Goal: Transaction & Acquisition: Purchase product/service

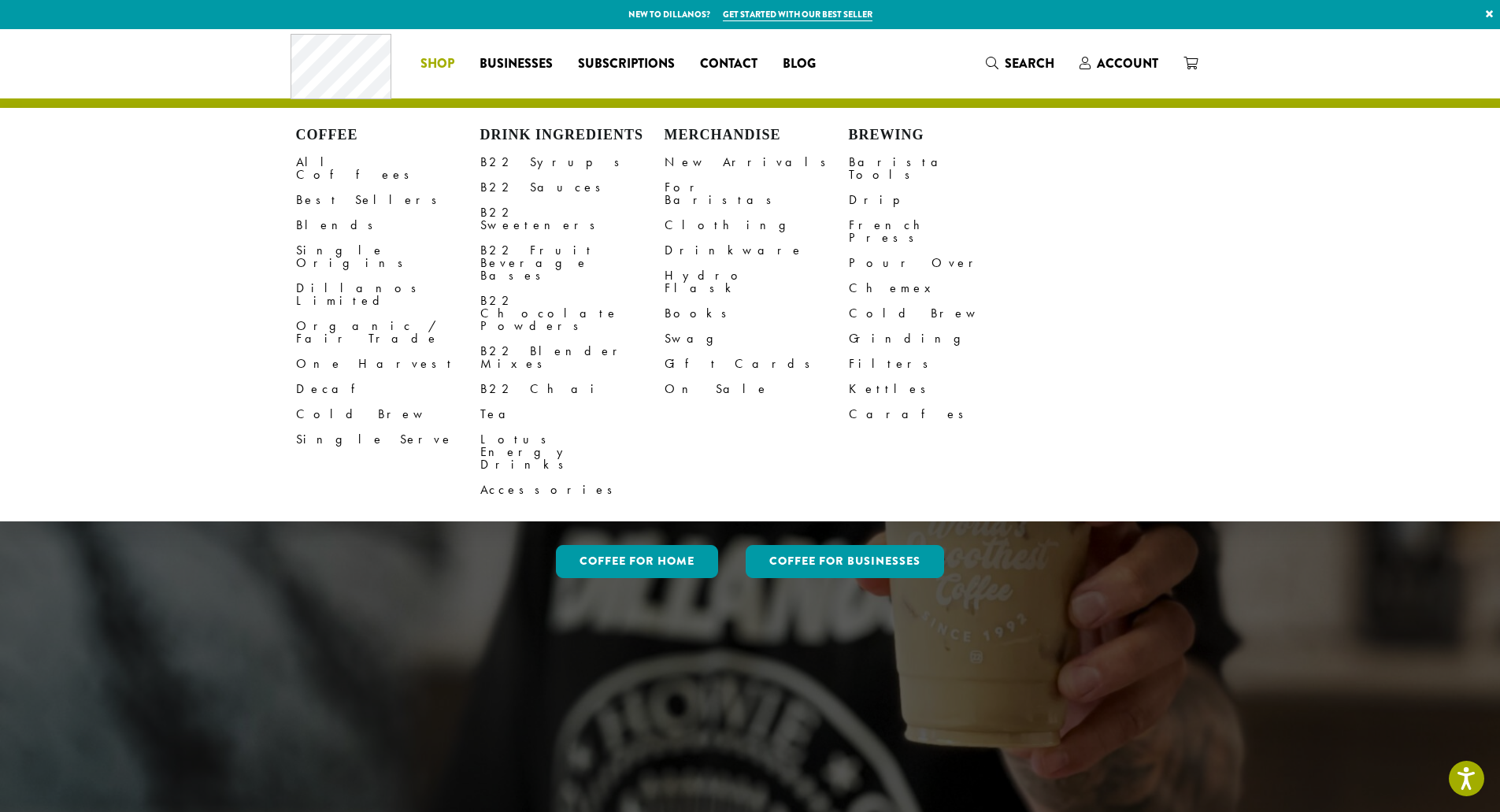
click at [430, 66] on span "Shop" at bounding box center [437, 63] width 34 height 19
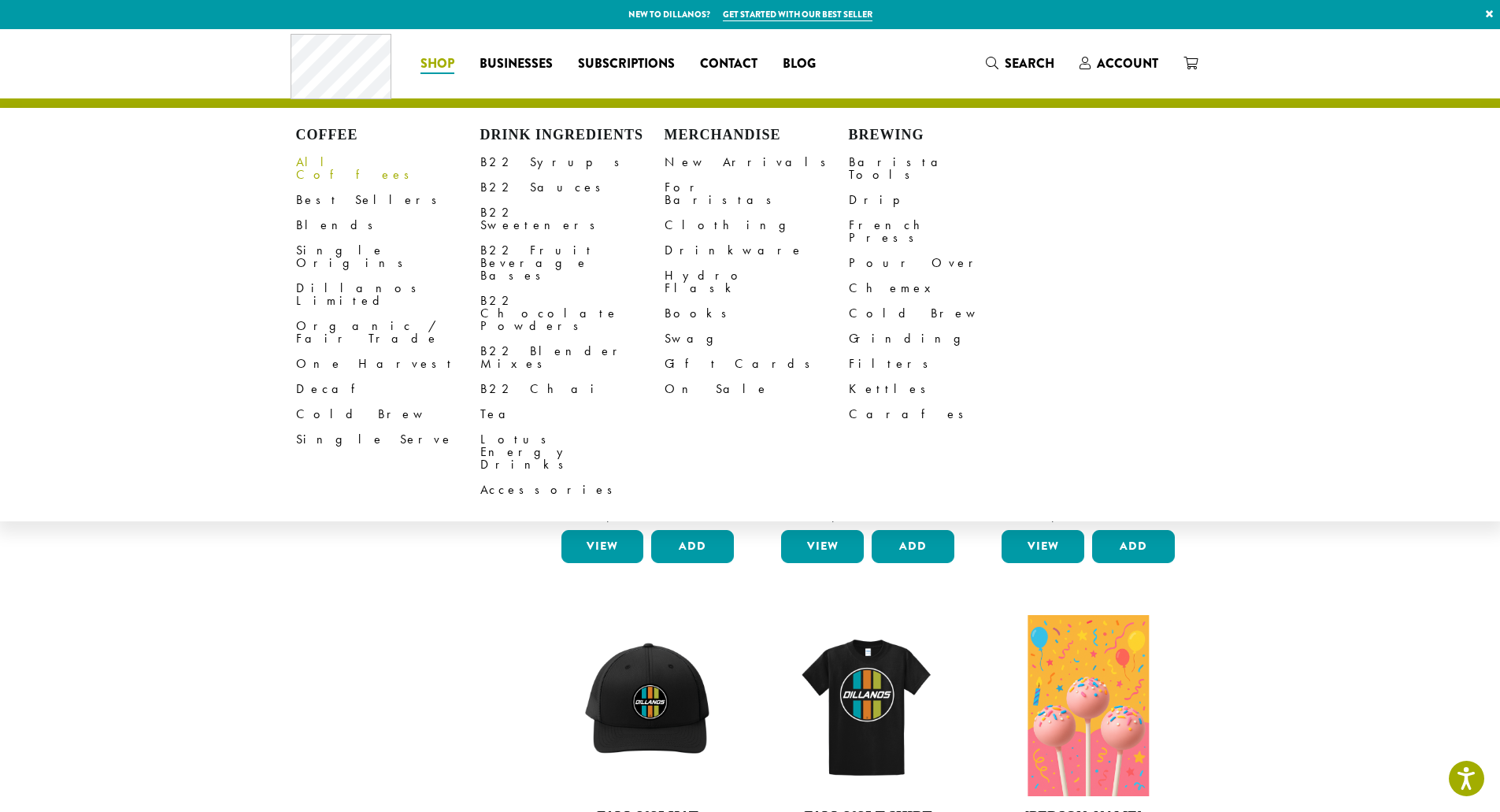
click at [323, 163] on link "All Coffees" at bounding box center [388, 168] width 184 height 38
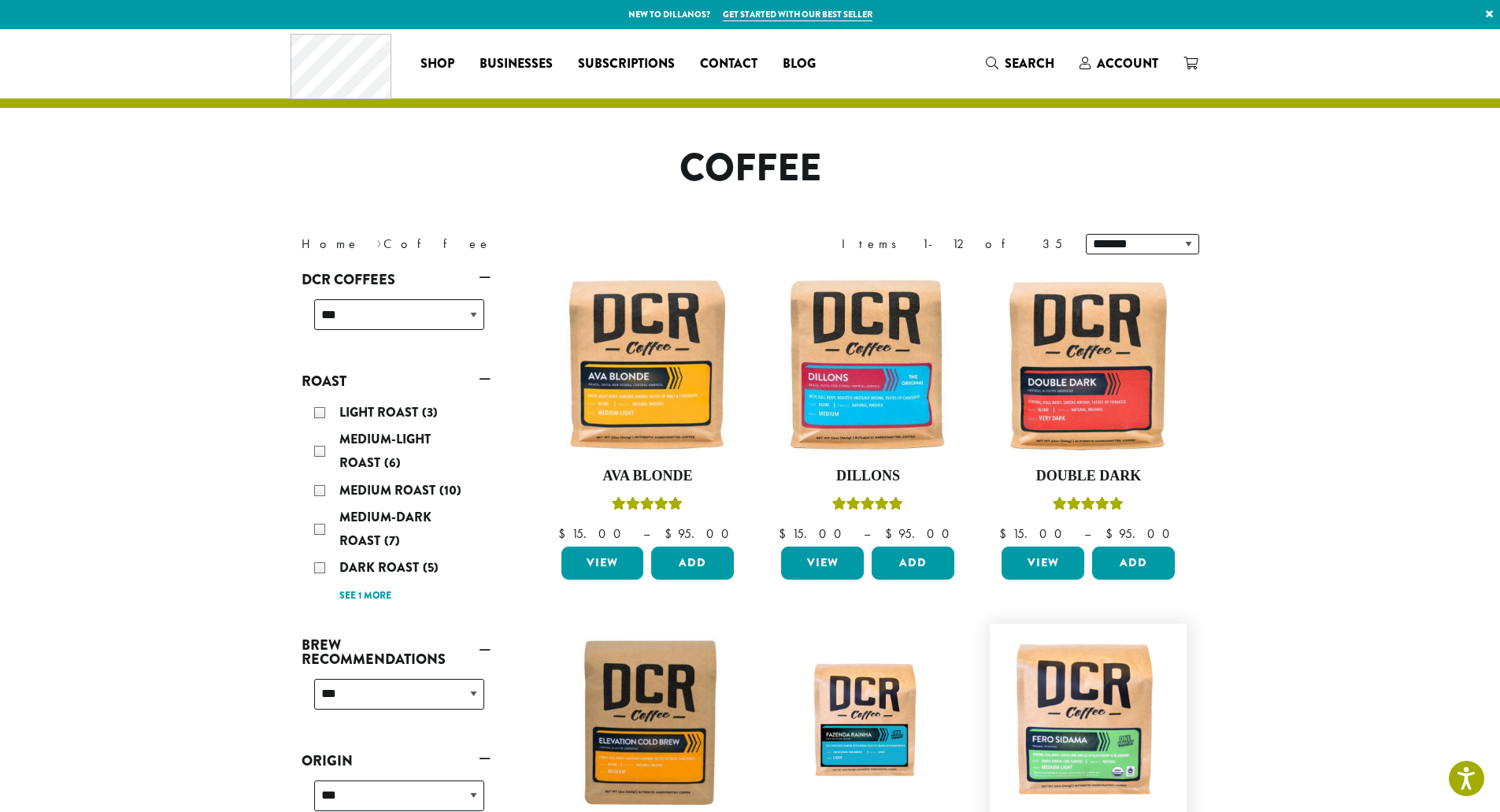
click at [1075, 742] on img at bounding box center [1088, 722] width 181 height 181
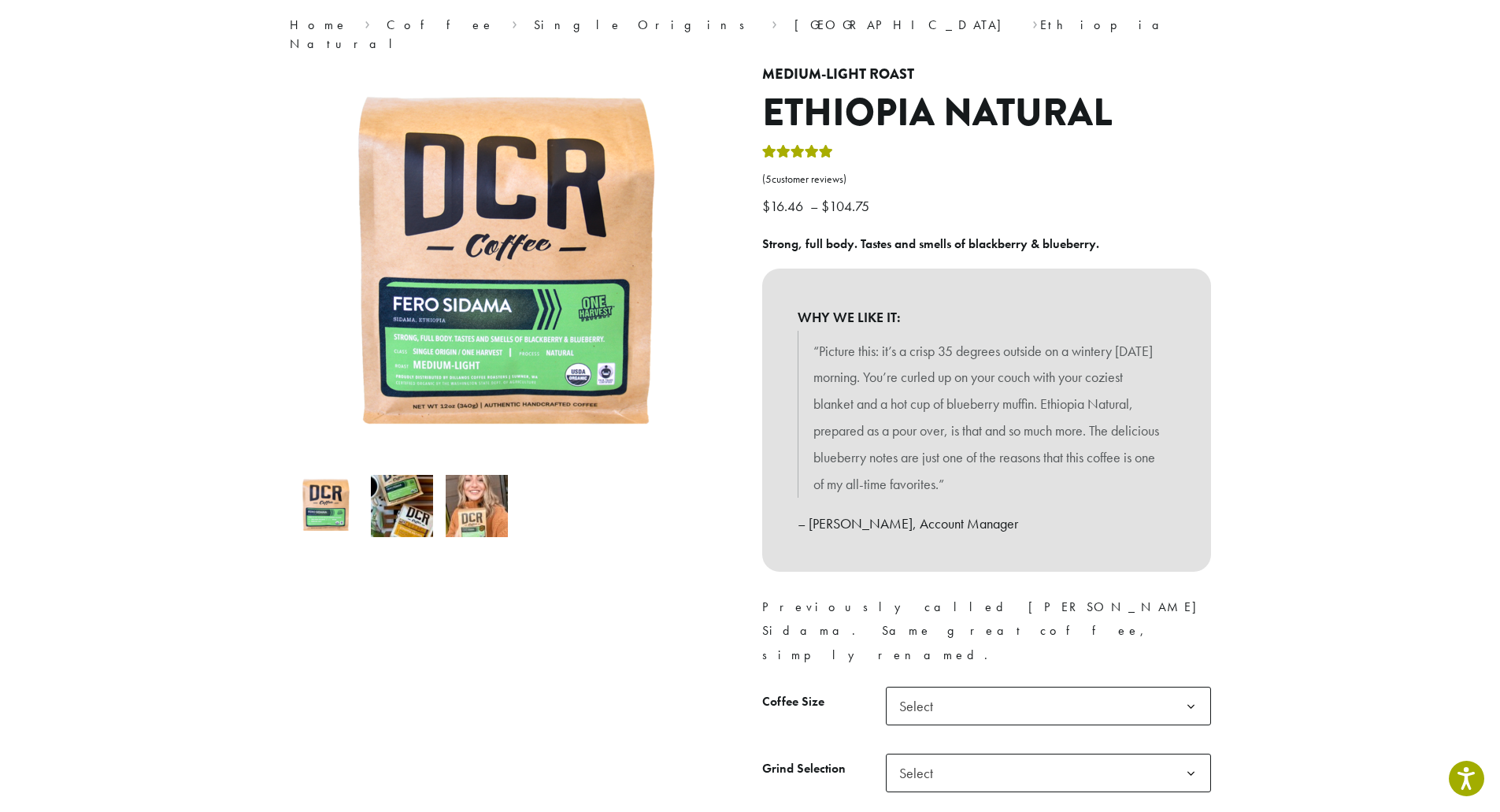
scroll to position [157, 0]
